Goal: Navigation & Orientation: Find specific page/section

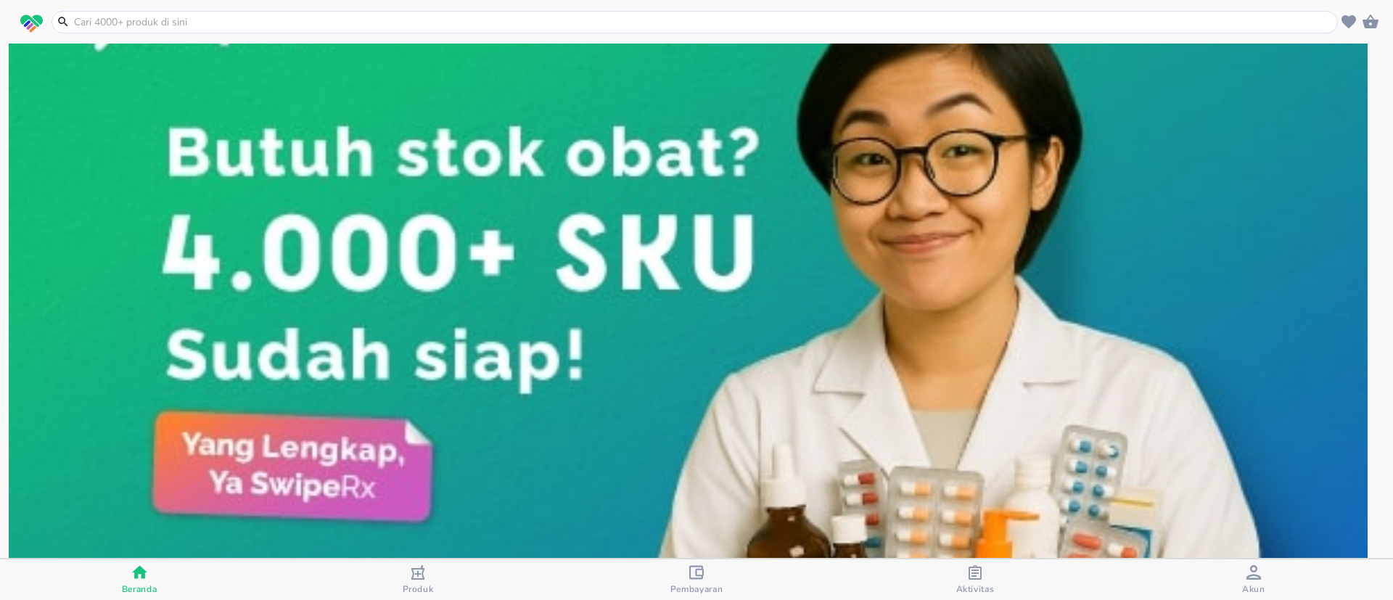
scroll to position [218, 0]
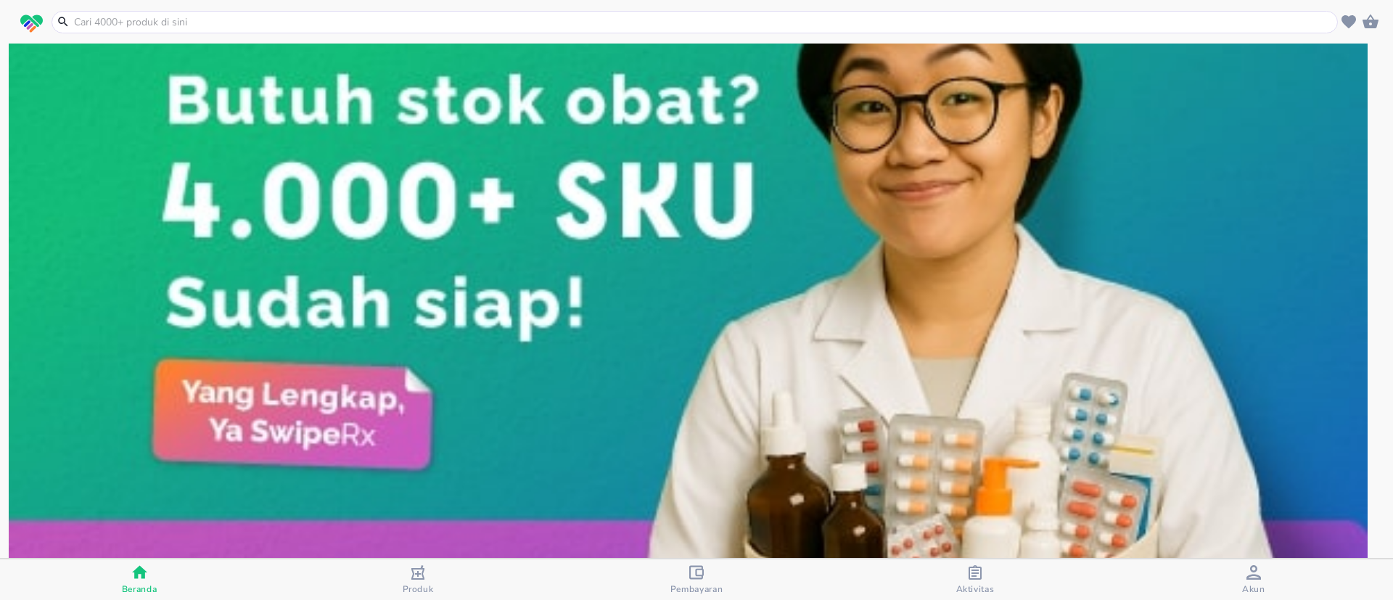
click at [983, 582] on div "Aktivitas" at bounding box center [975, 580] width 38 height 30
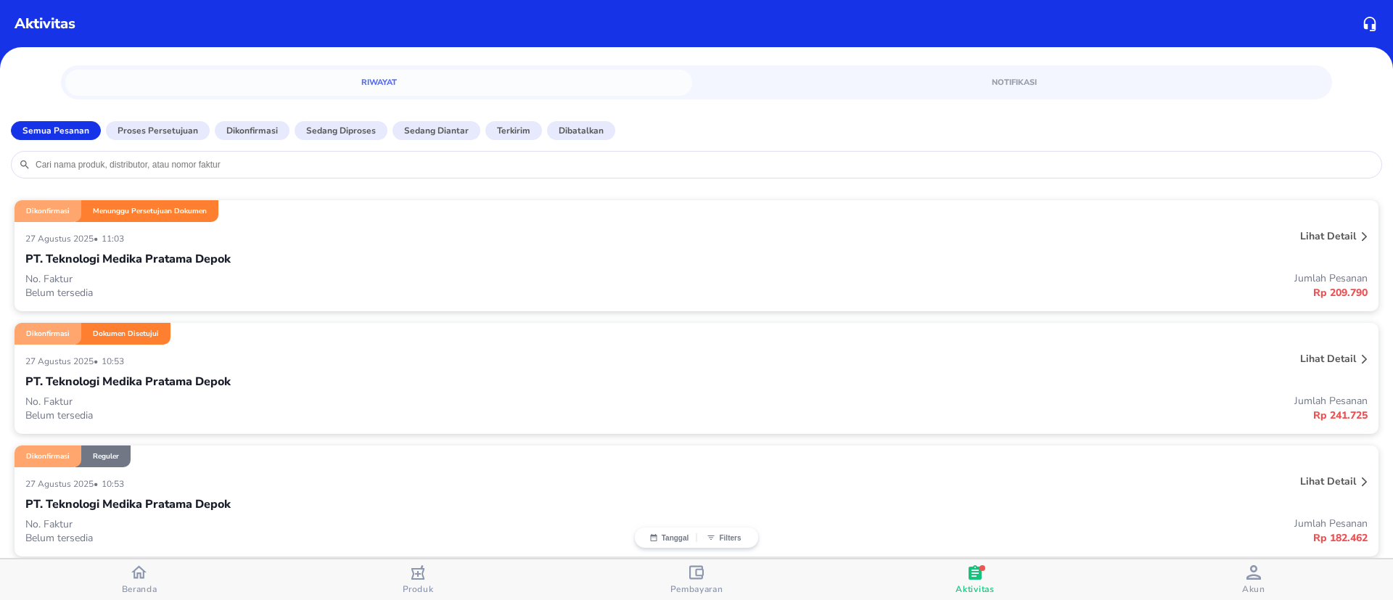
scroll to position [109, 0]
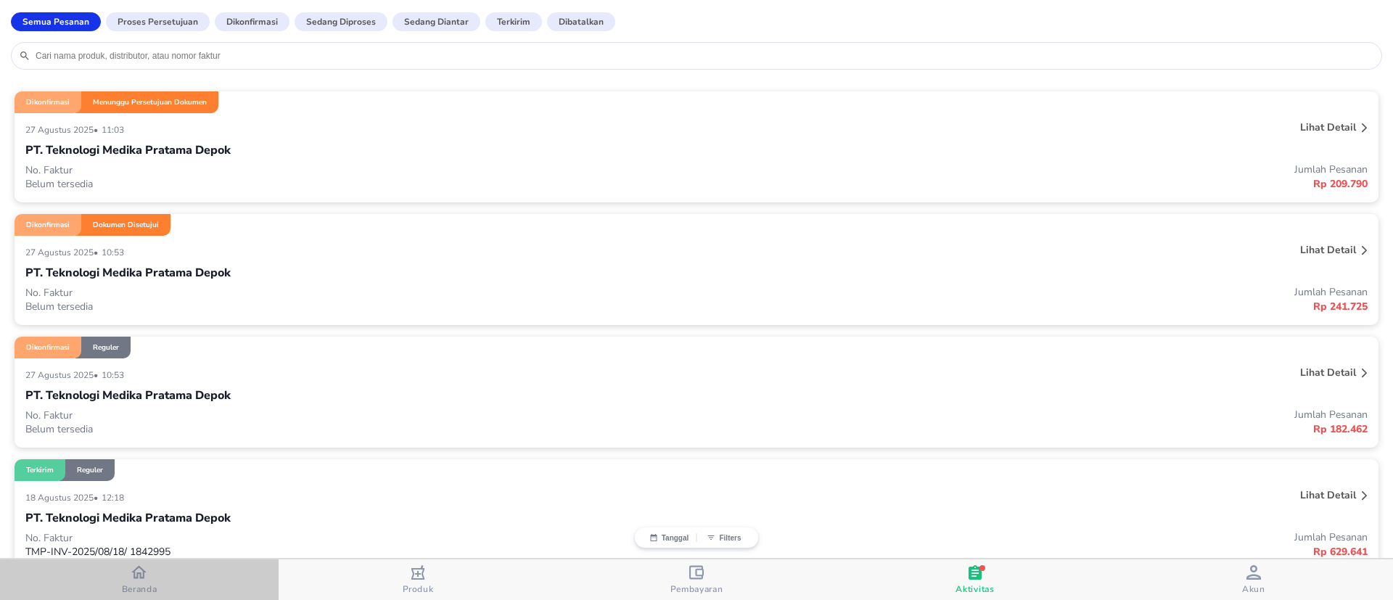
click at [156, 566] on div "Beranda" at bounding box center [140, 579] width 36 height 30
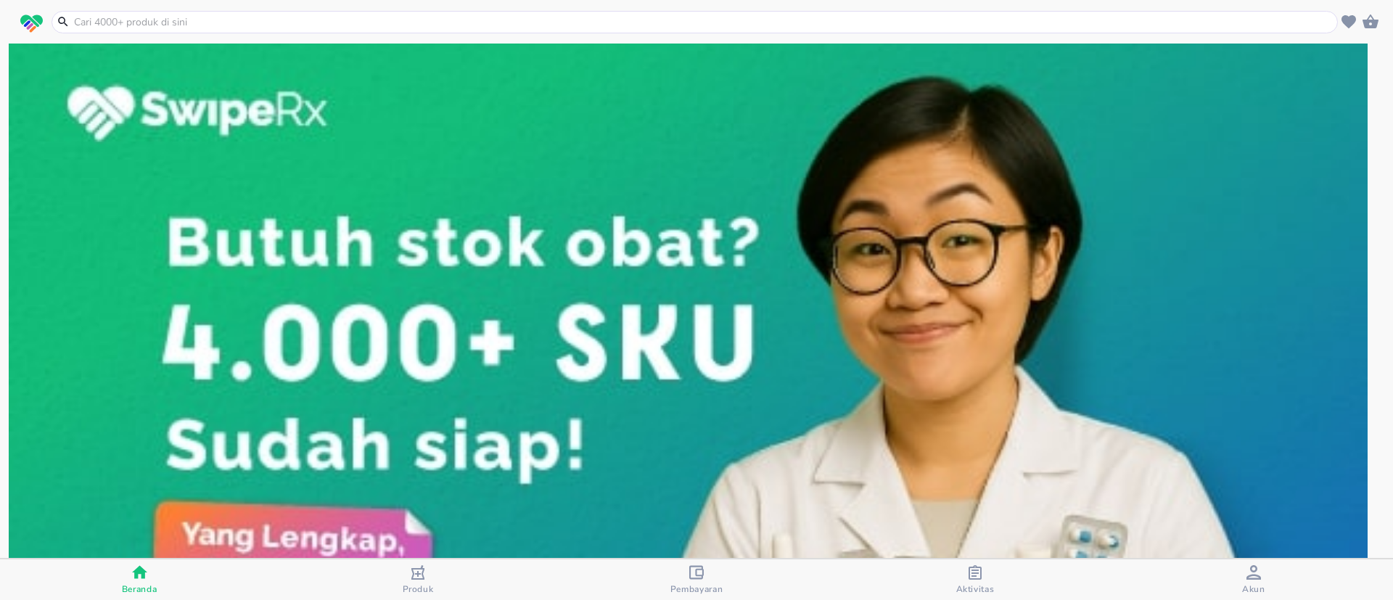
scroll to position [109, 0]
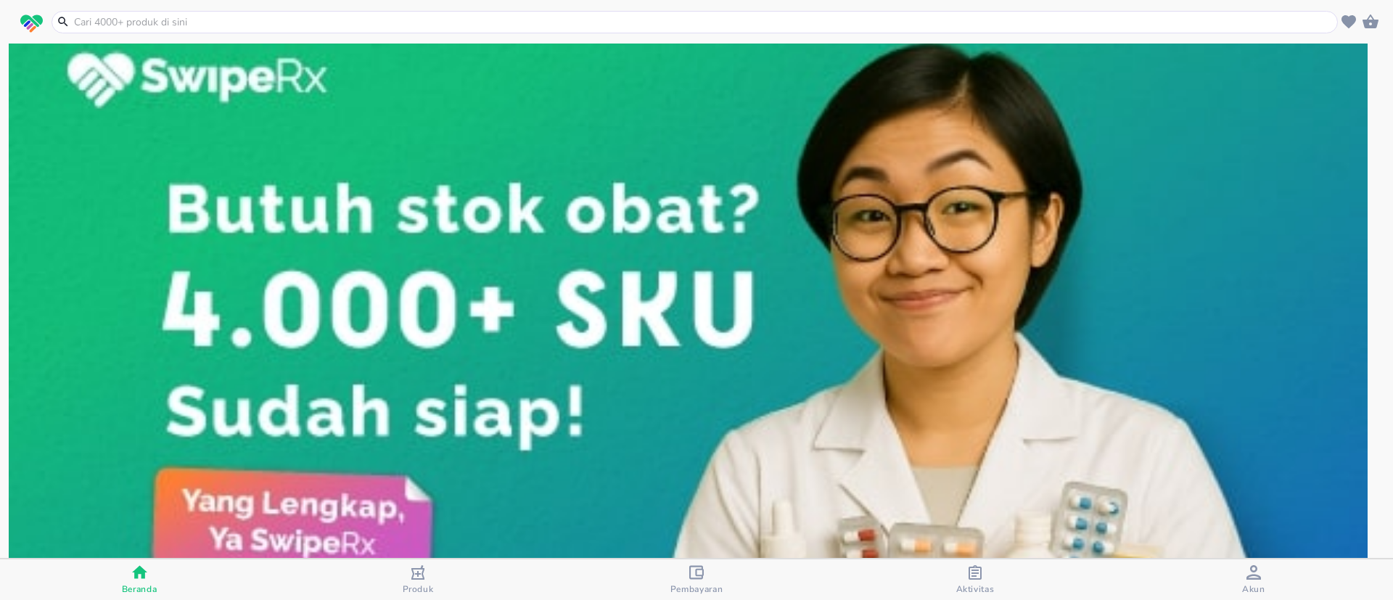
drag, startPoint x: 400, startPoint y: 121, endPoint x: 479, endPoint y: 144, distance: 82.4
click at [479, 144] on img at bounding box center [688, 339] width 1358 height 680
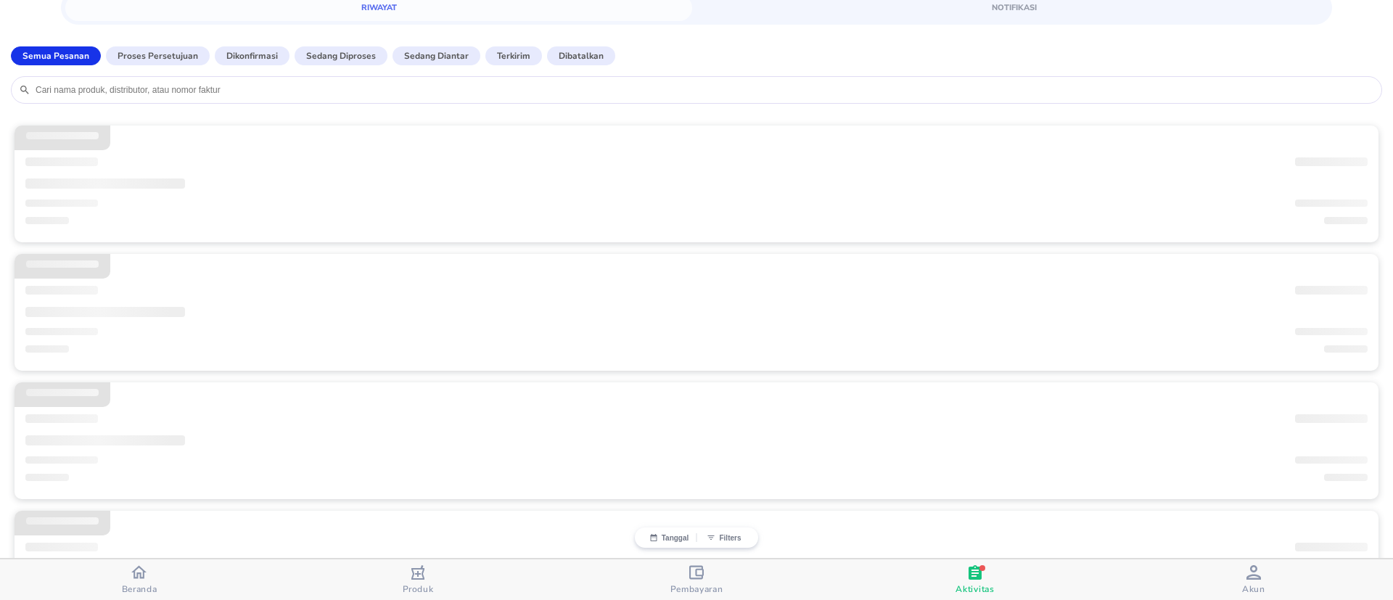
scroll to position [109, 0]
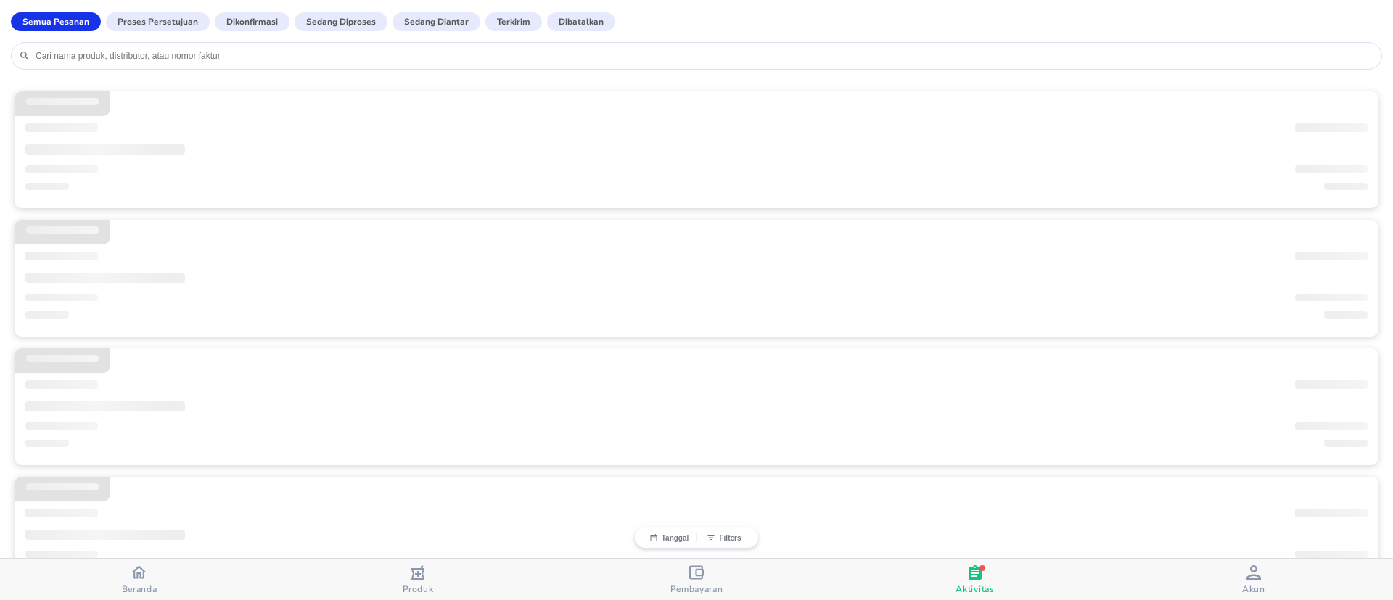
click at [156, 576] on div "Beranda" at bounding box center [140, 579] width 36 height 30
